Goal: Task Accomplishment & Management: Complete application form

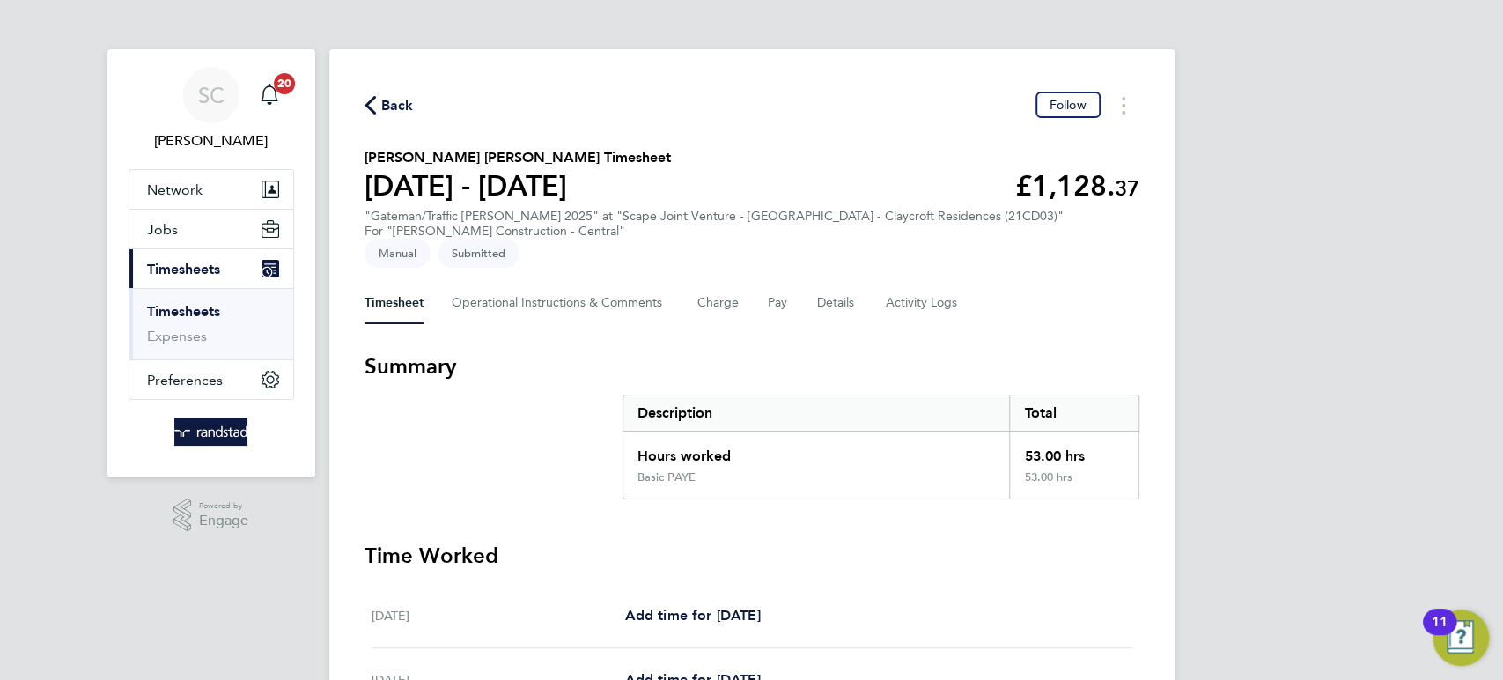
click at [415, 112] on div "Back Follow" at bounding box center [751, 105] width 775 height 27
click at [402, 99] on span "Back" at bounding box center [397, 105] width 33 height 21
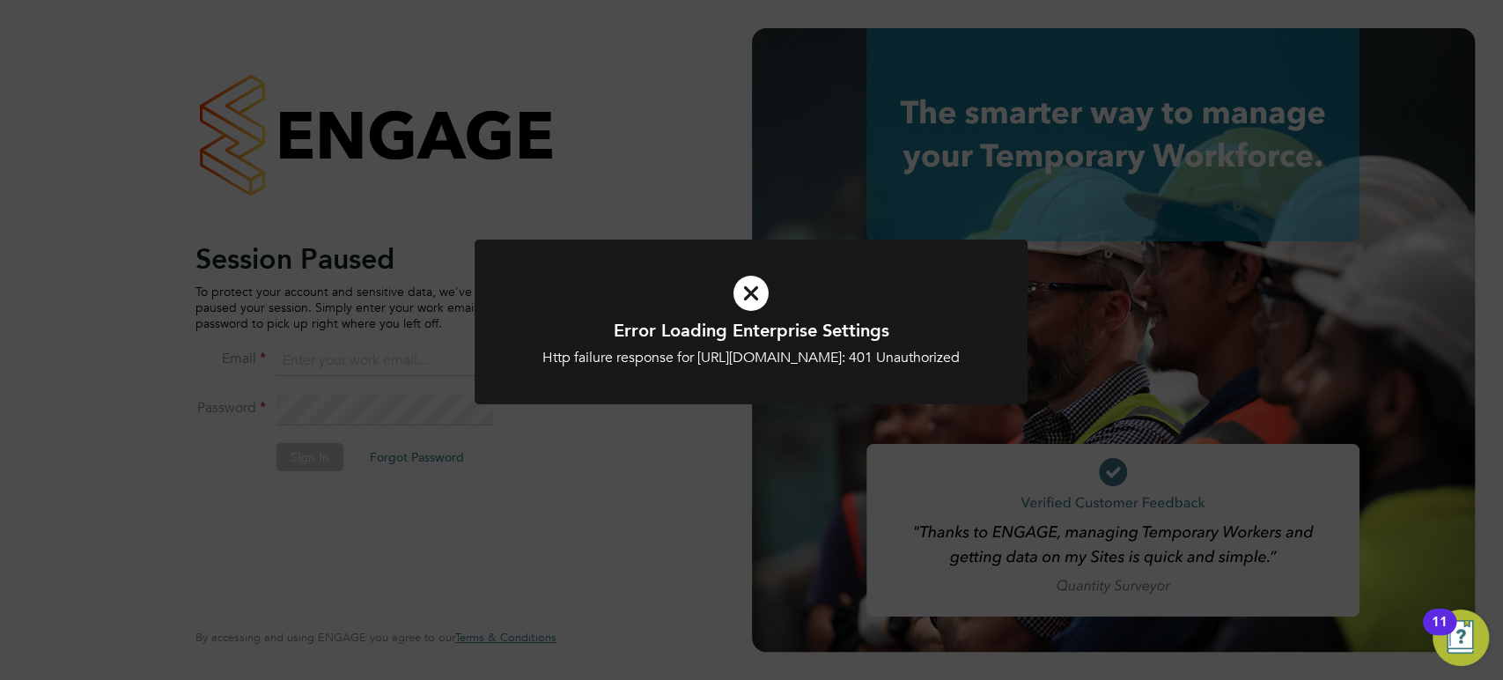
click at [753, 293] on icon at bounding box center [751, 293] width 458 height 69
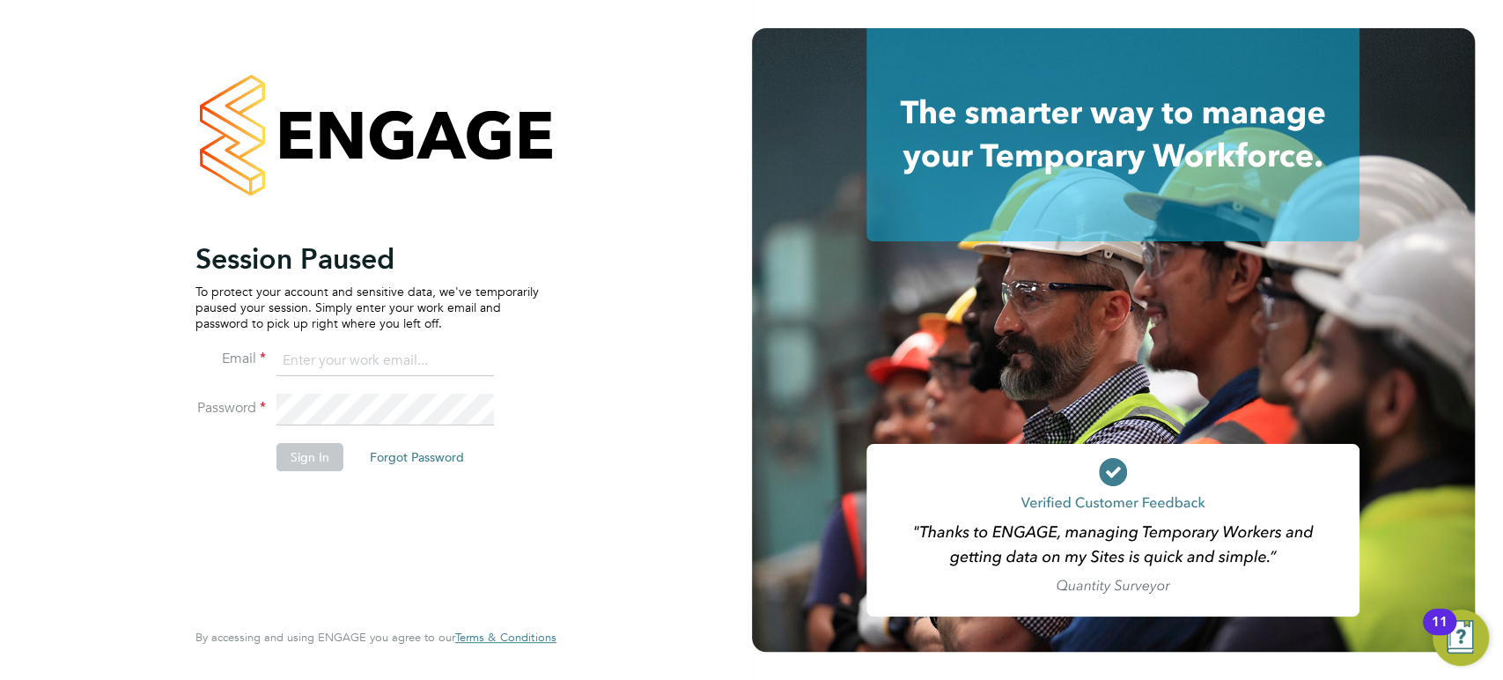
click at [307, 465] on button "Sign In" at bounding box center [309, 457] width 67 height 28
type input "sallie.cutts@randstadcpe.com"
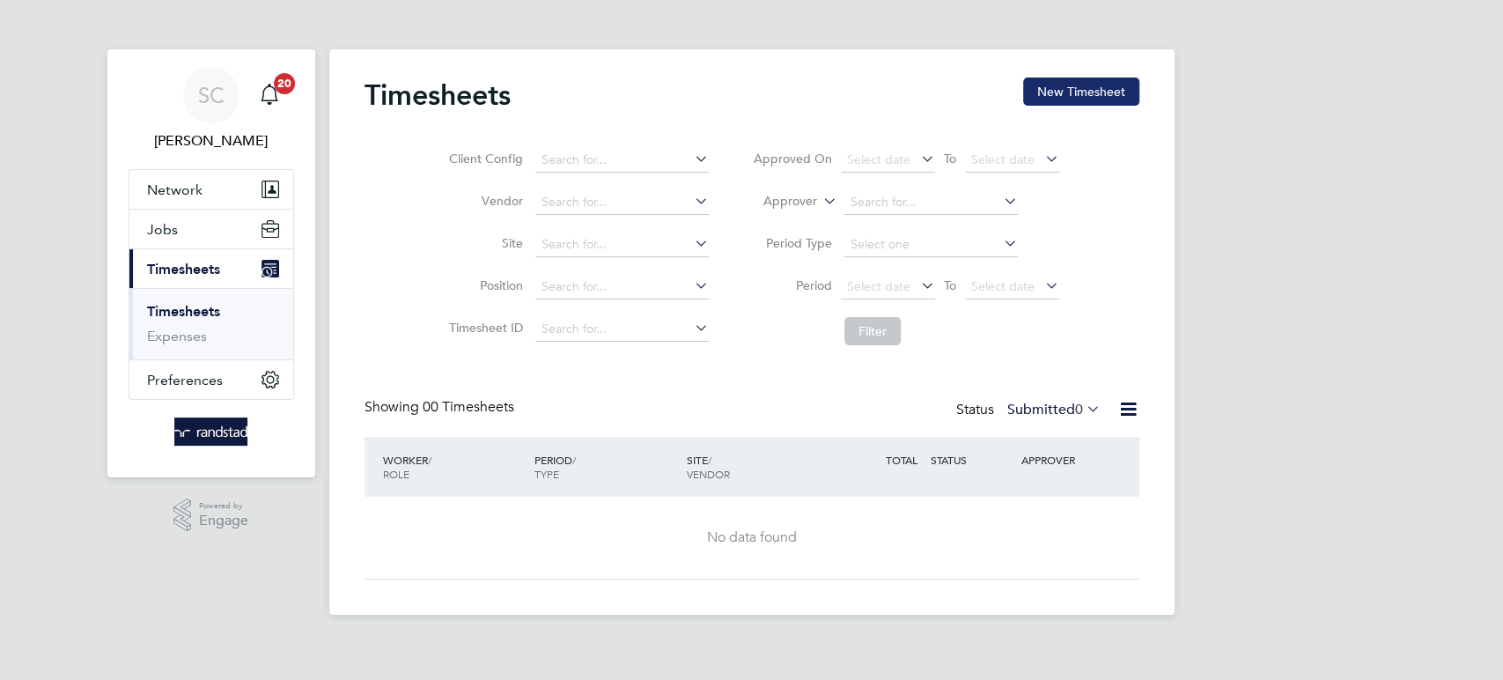
click at [1068, 99] on button "New Timesheet" at bounding box center [1081, 91] width 116 height 28
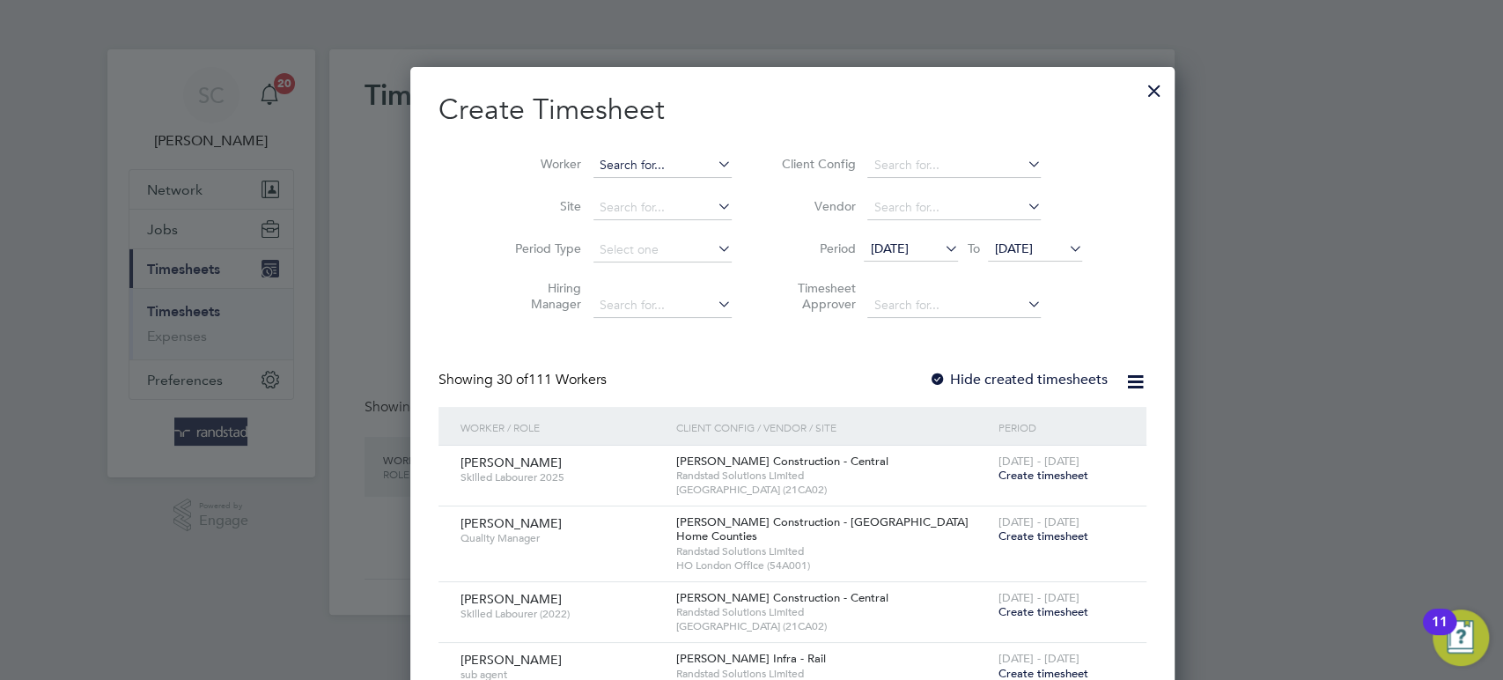
click at [644, 163] on input at bounding box center [662, 165] width 138 height 25
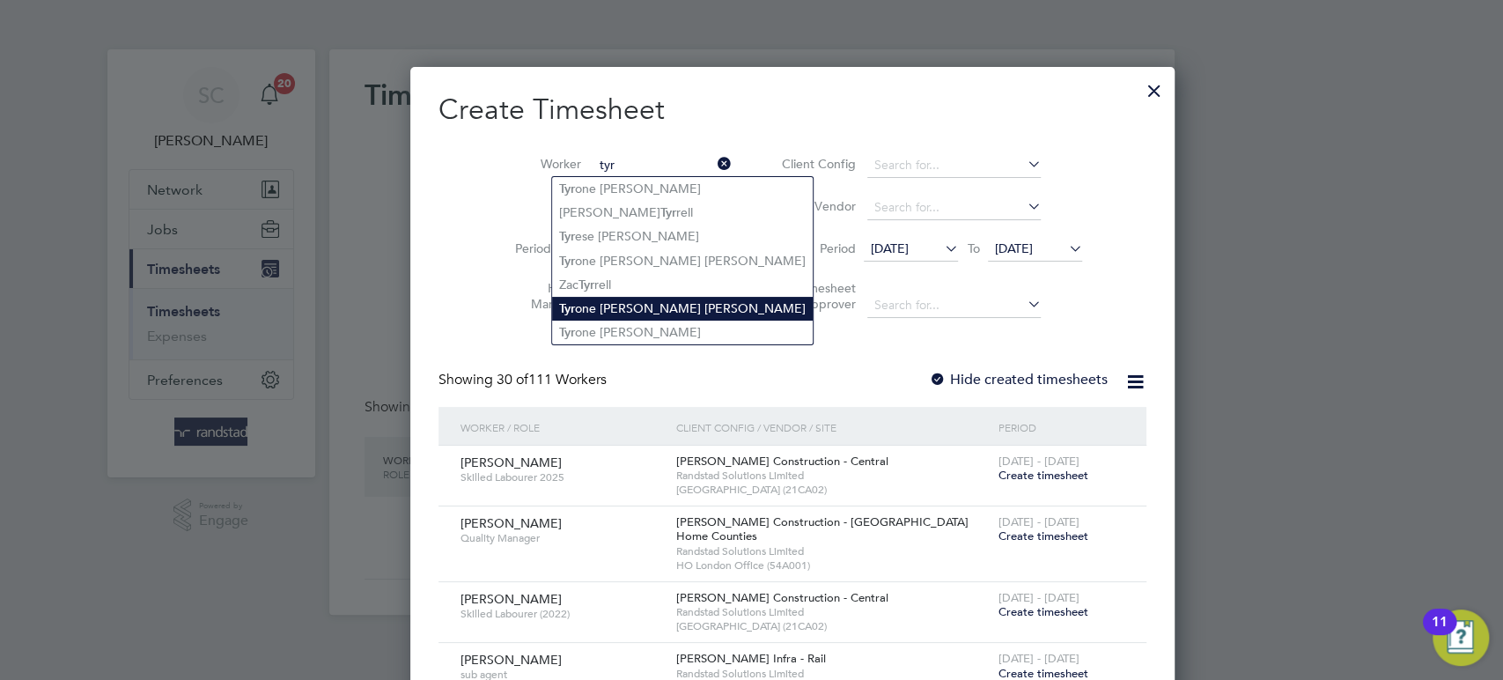
click at [648, 299] on li "Tyr one [PERSON_NAME] [PERSON_NAME]" at bounding box center [682, 309] width 261 height 24
type input "[PERSON_NAME] [PERSON_NAME]"
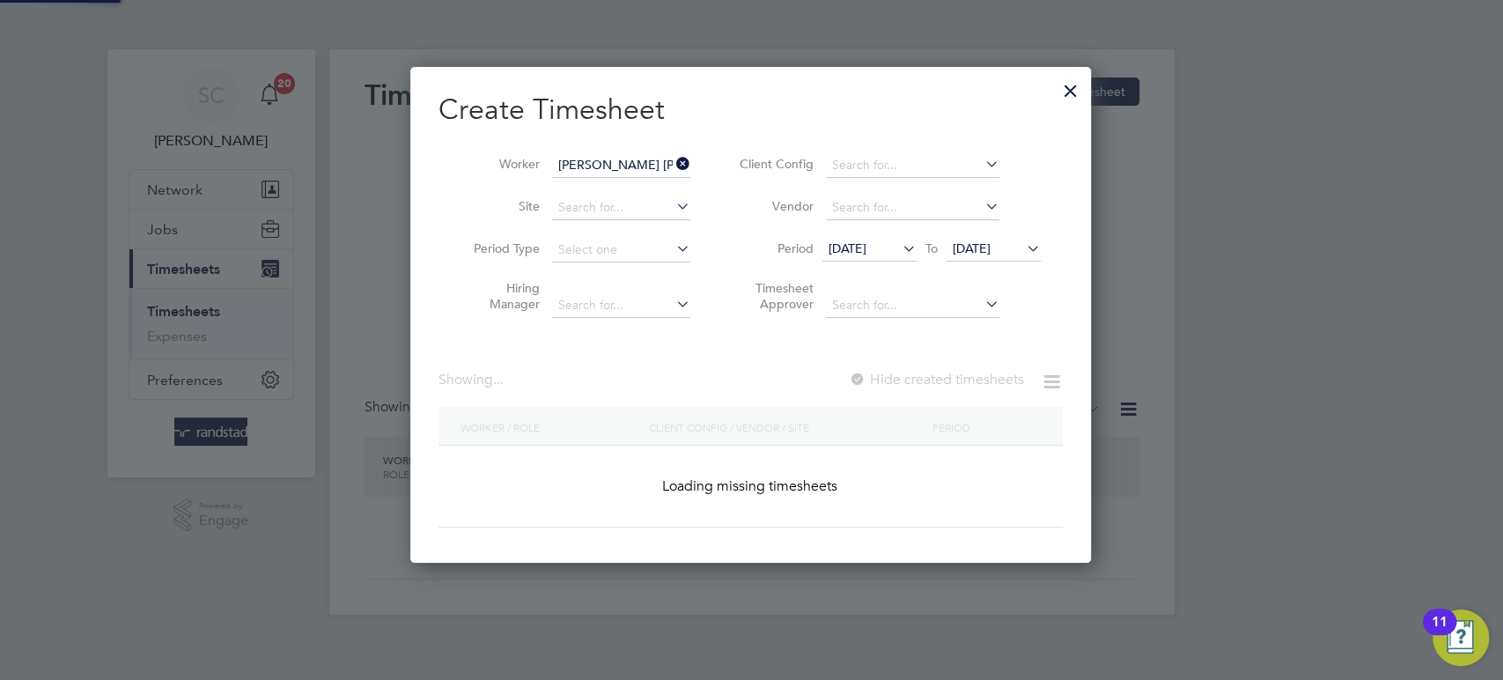
scroll to position [495, 682]
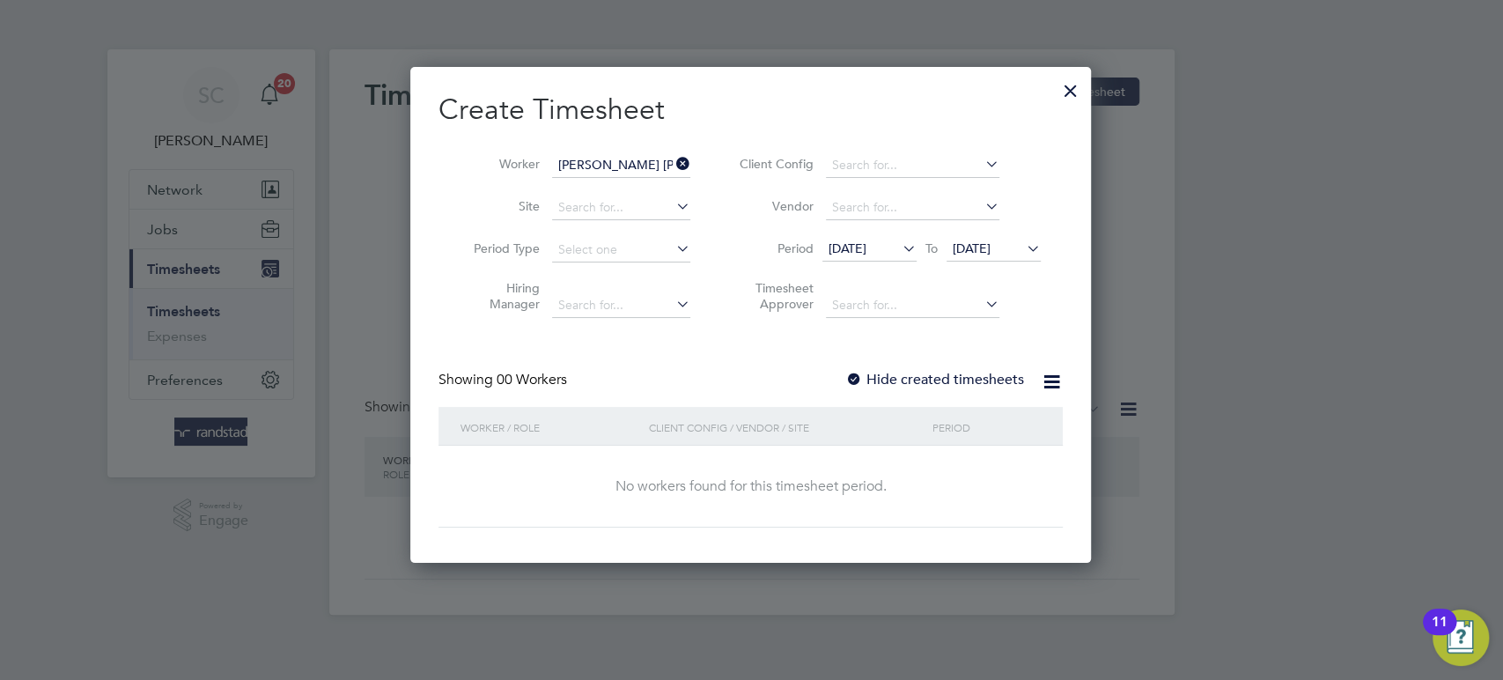
click at [850, 378] on div at bounding box center [854, 381] width 18 height 18
click at [986, 248] on span "[DATE]" at bounding box center [972, 248] width 38 height 16
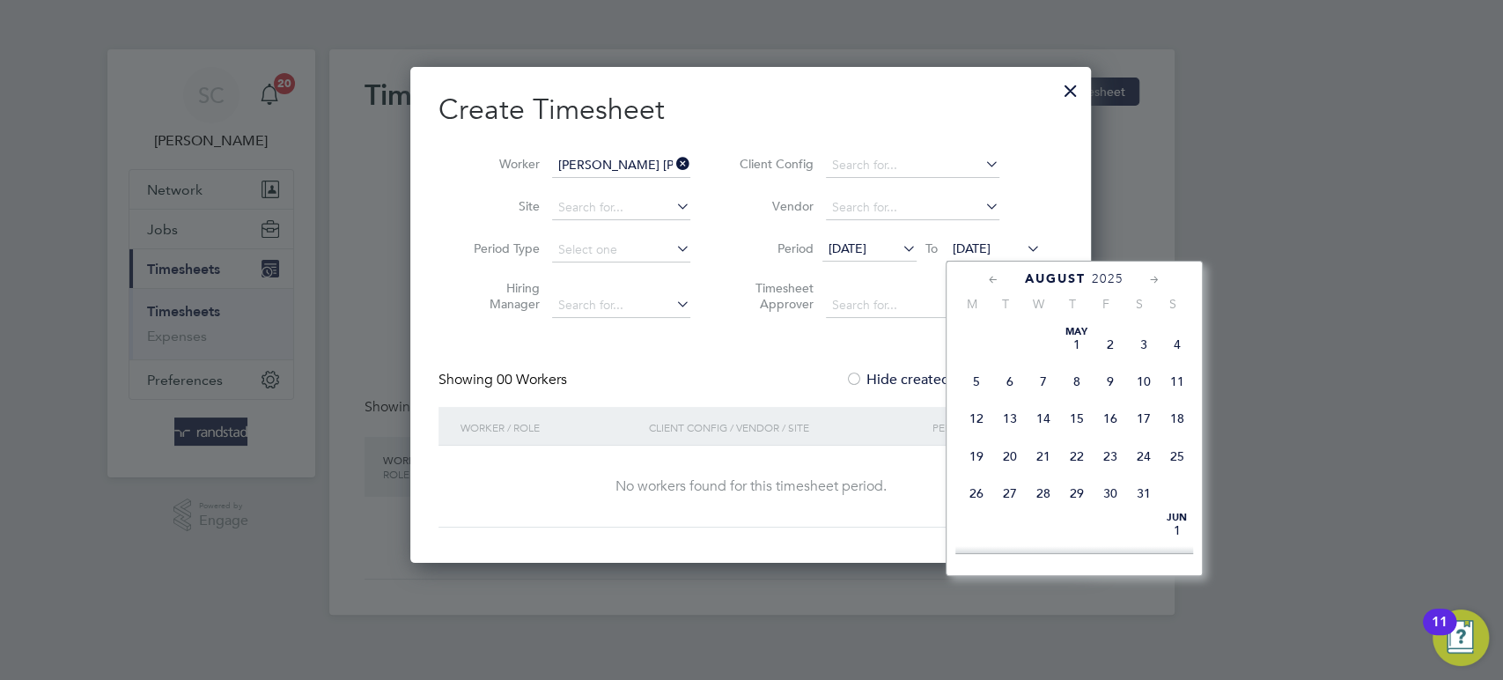
scroll to position [657, 0]
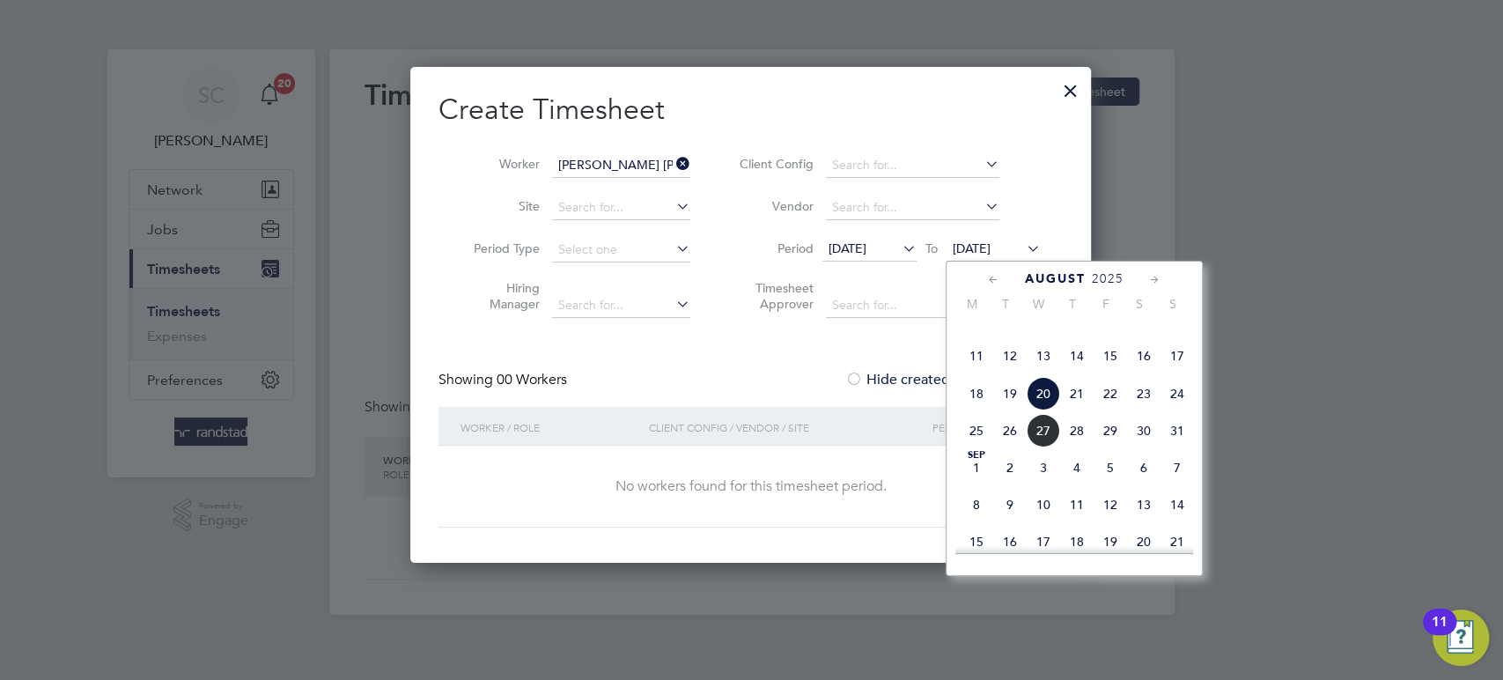
click at [1113, 410] on span "22" at bounding box center [1109, 393] width 33 height 33
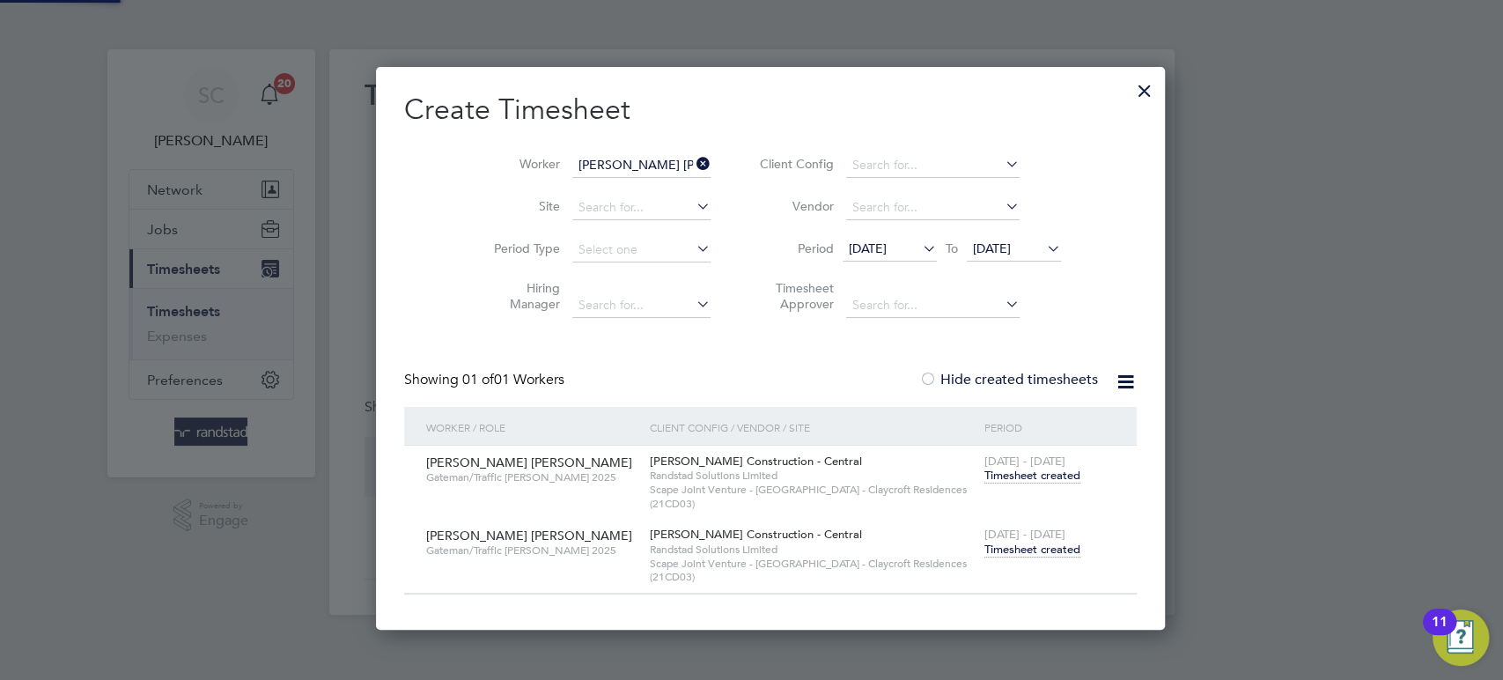
scroll to position [562, 749]
click at [1002, 557] on div "[DATE] - [DATE] Timesheet created" at bounding box center [1049, 543] width 139 height 48
click at [997, 552] on span "Timesheet created" at bounding box center [1032, 549] width 96 height 16
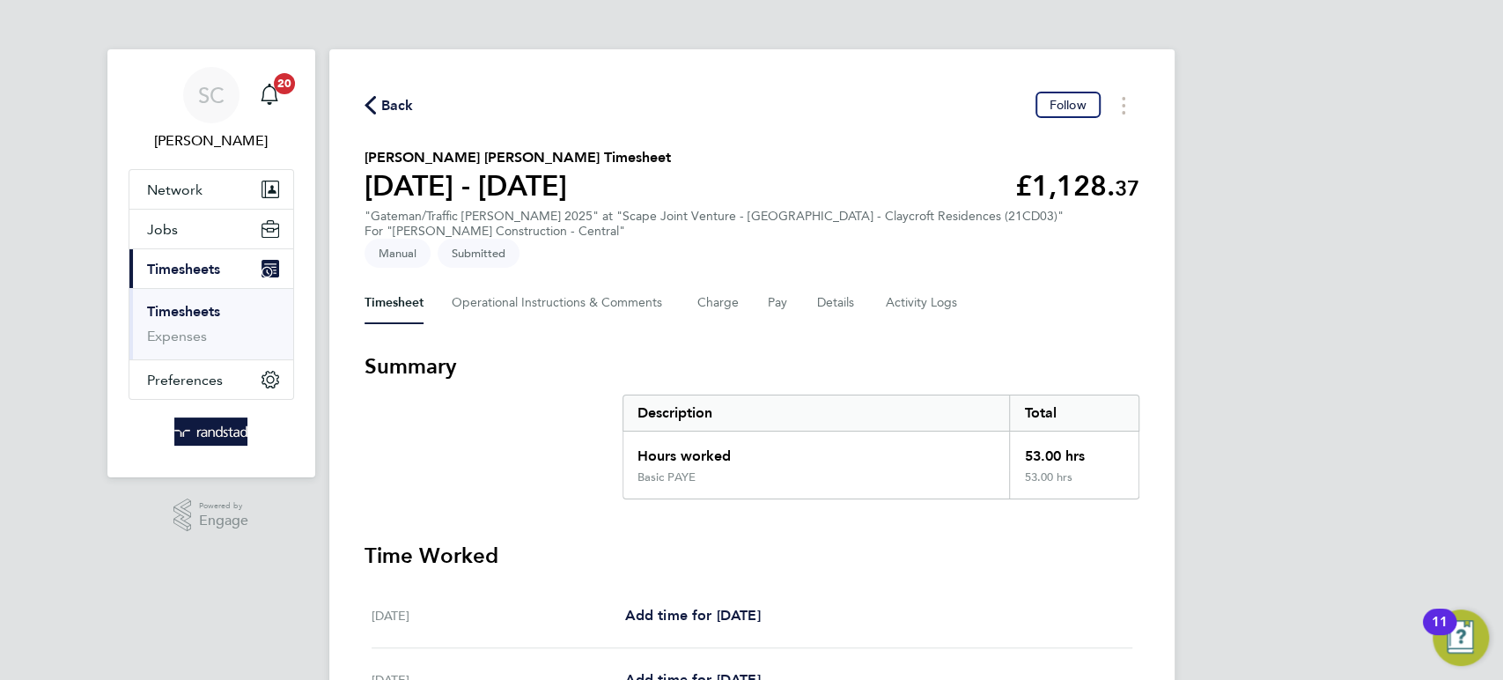
click at [402, 99] on span "Back" at bounding box center [397, 105] width 33 height 21
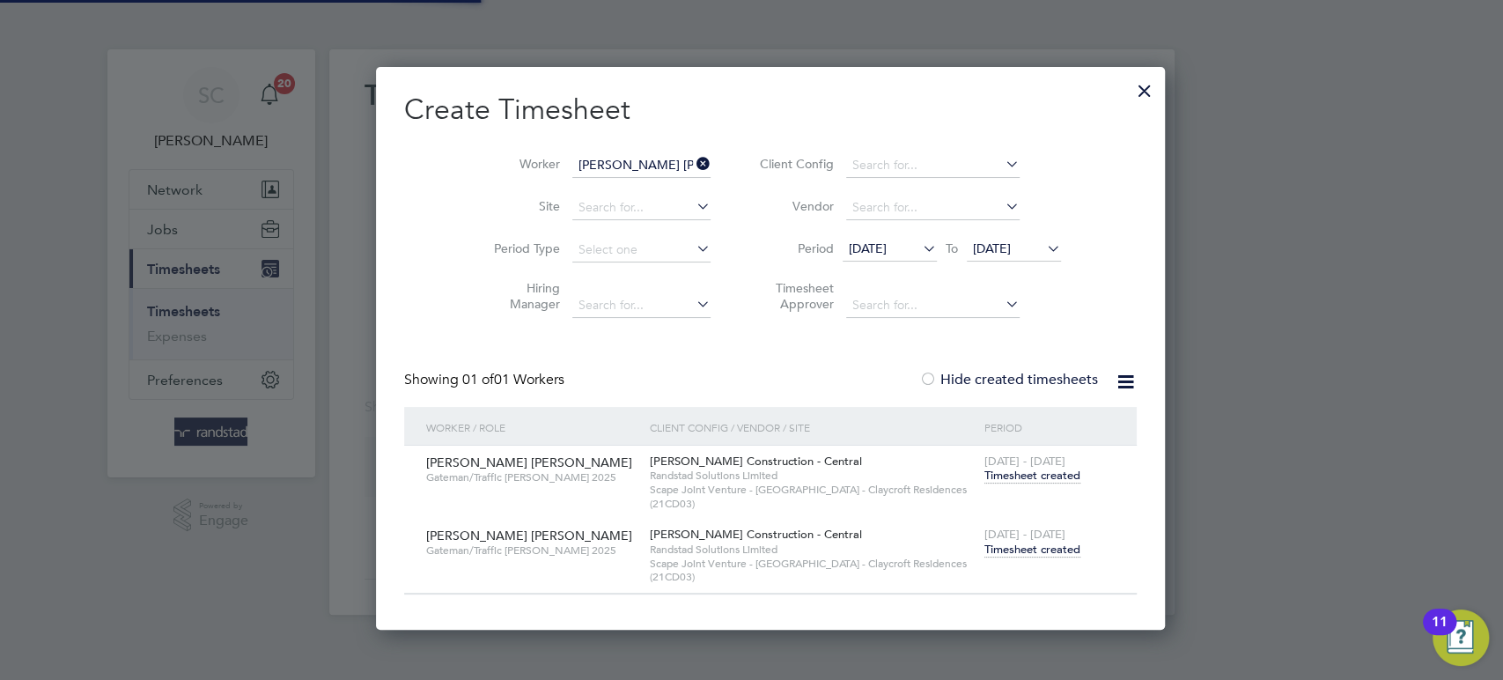
scroll to position [562, 749]
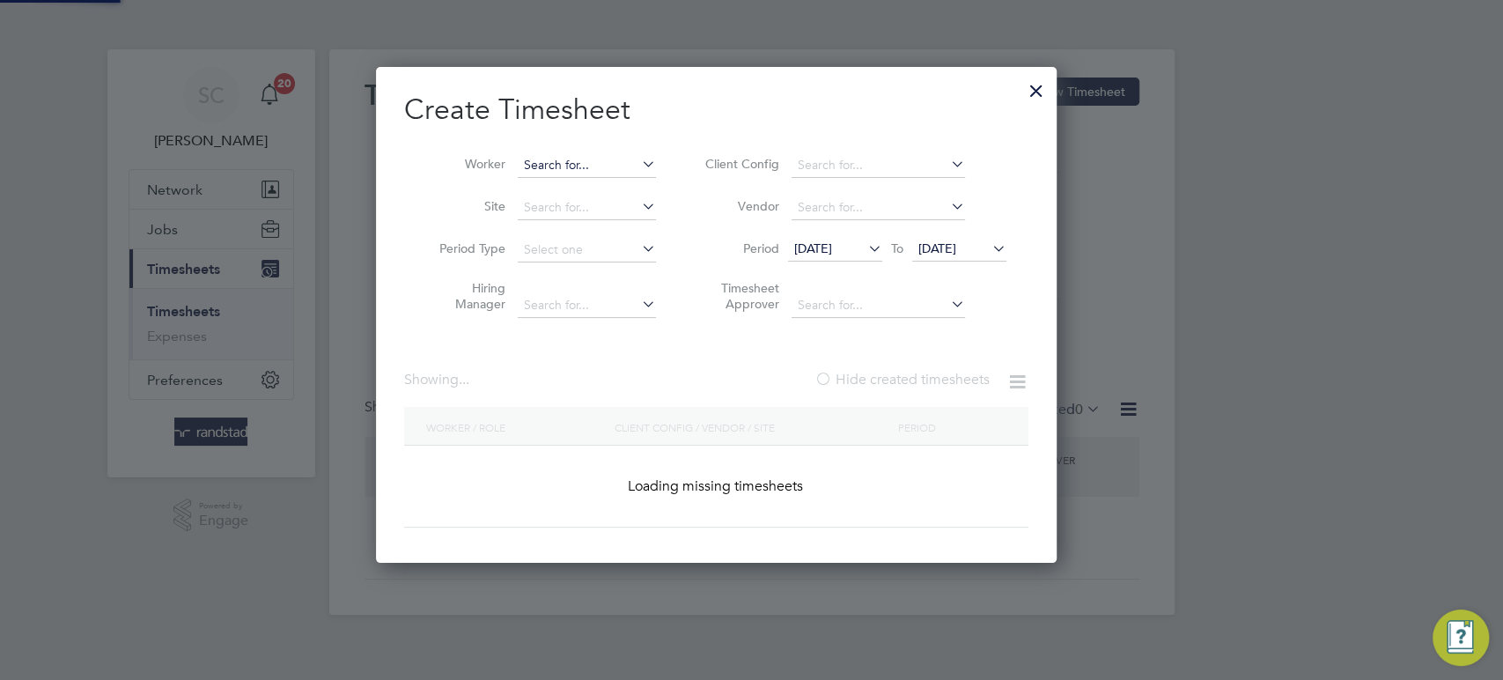
click at [616, 165] on input at bounding box center [587, 165] width 138 height 25
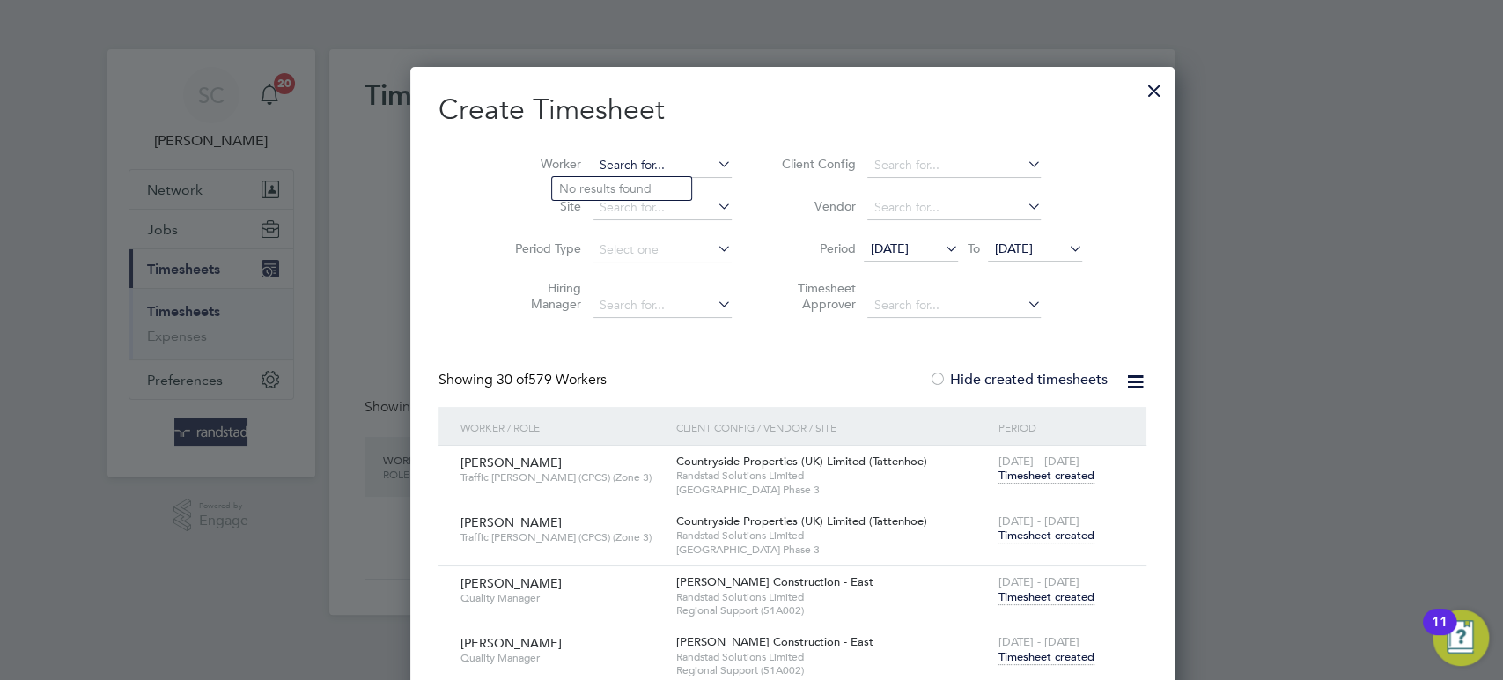
scroll to position [4234, 685]
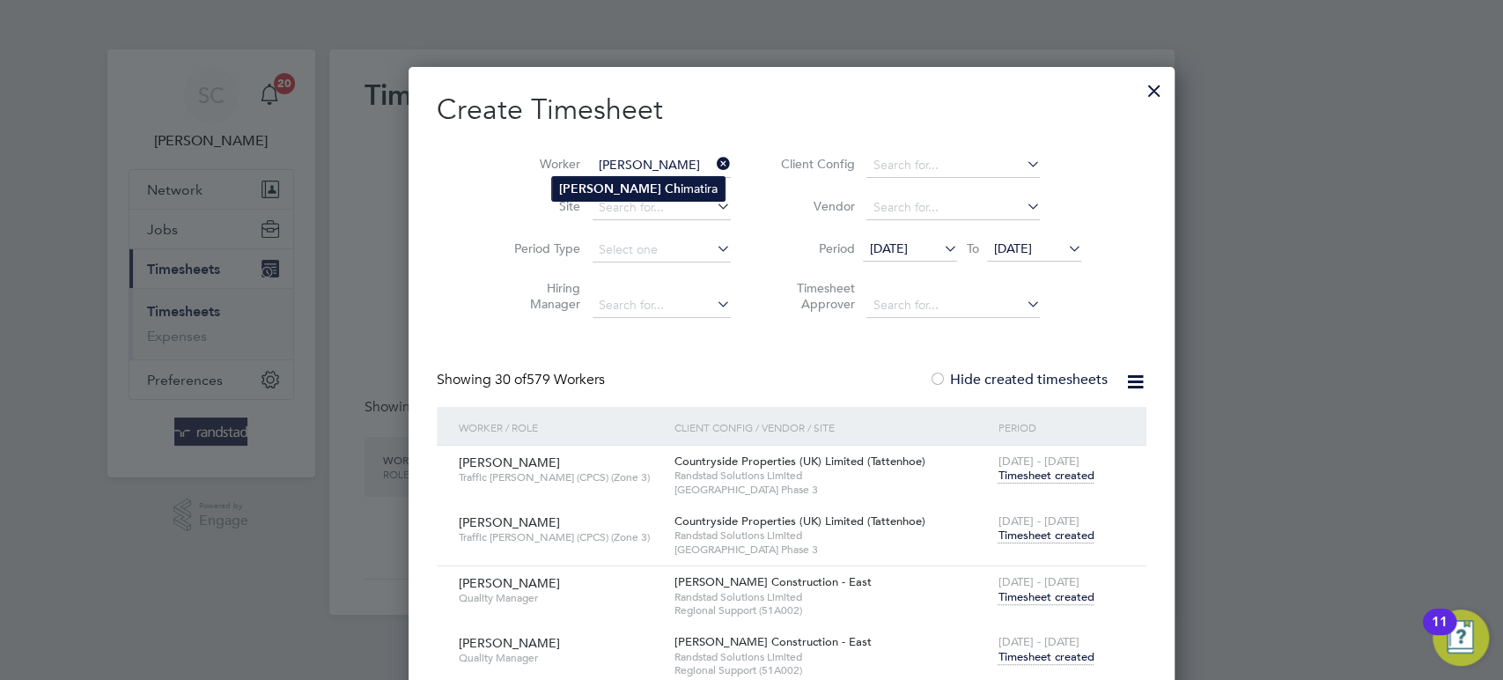
click at [620, 187] on li "[PERSON_NAME] imatira" at bounding box center [638, 189] width 173 height 24
type input "[PERSON_NAME]"
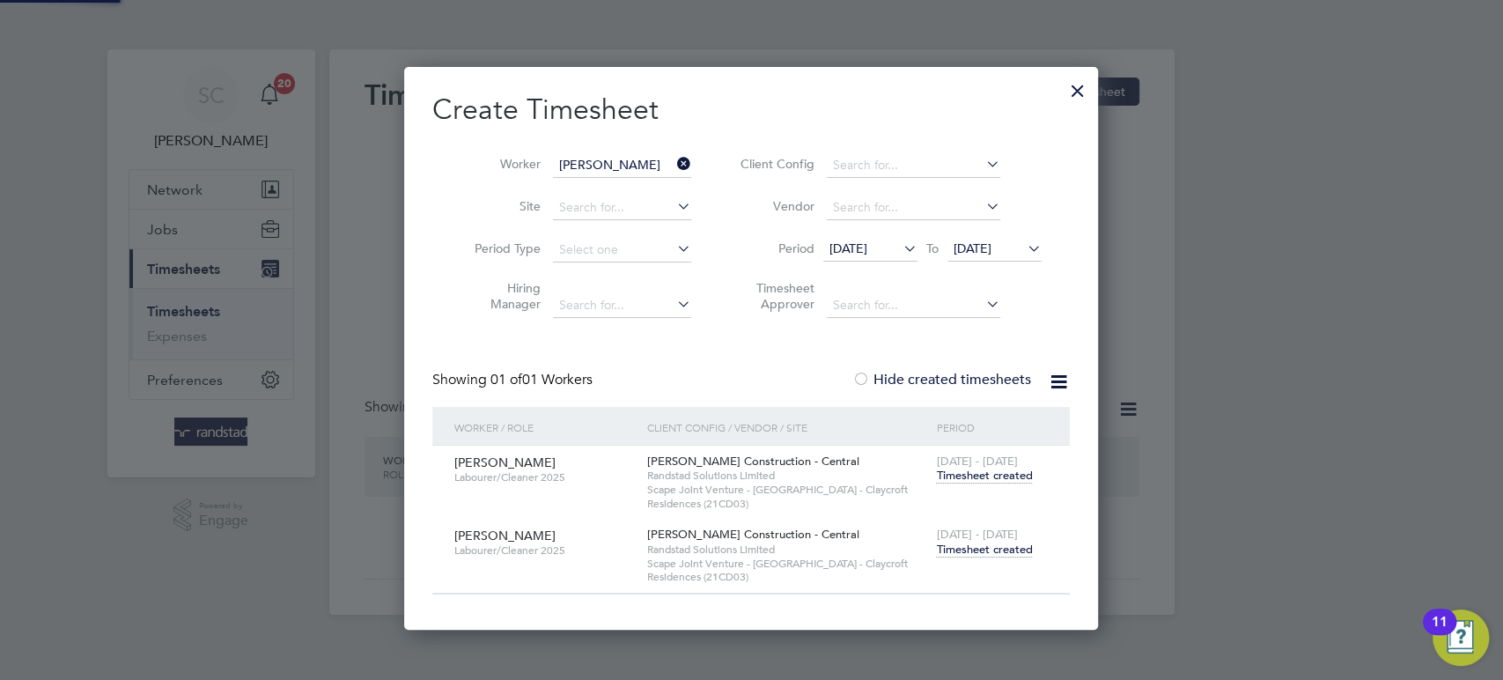
scroll to position [562, 694]
click at [989, 547] on span "Timesheet created" at bounding box center [984, 549] width 96 height 16
